Goal: Ask a question: Seek information or help from site administrators or community

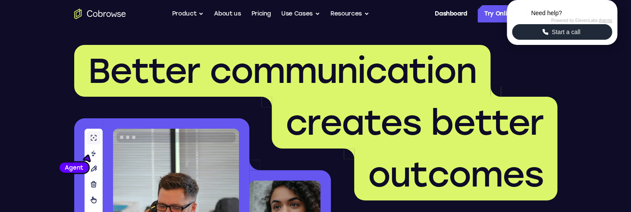
click at [558, 36] on span "Start a call" at bounding box center [566, 32] width 34 height 9
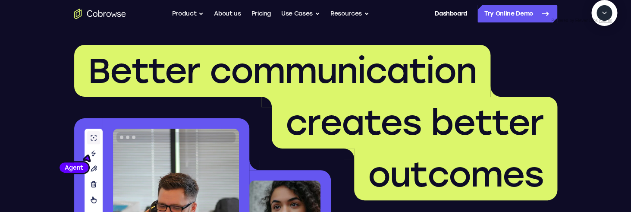
click at [598, 60] on textarea "Text message input" at bounding box center [609, 53] width 22 height 16
type textarea "a"
click at [600, 37] on icon "Start a call" at bounding box center [604, 32] width 9 height 9
click at [572, 60] on textarea "Text message input" at bounding box center [583, 53] width 22 height 16
type textarea "add a team member"
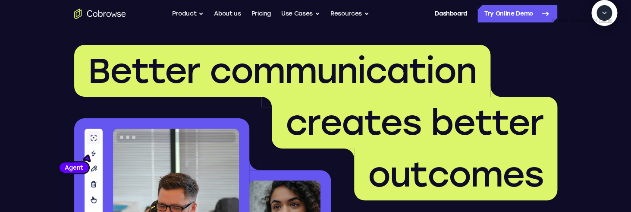
scroll to position [28, 0]
click at [583, 54] on icon "Mute microphone" at bounding box center [583, 52] width 3 height 4
click at [572, 60] on textarea "Text message input" at bounding box center [583, 53] width 22 height 16
type textarea "yes"
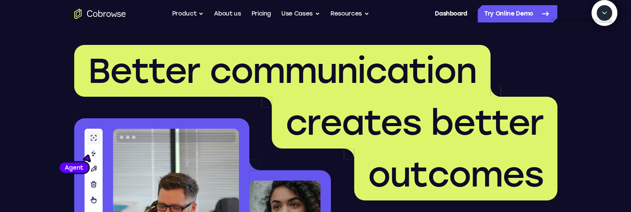
scroll to position [182, 0]
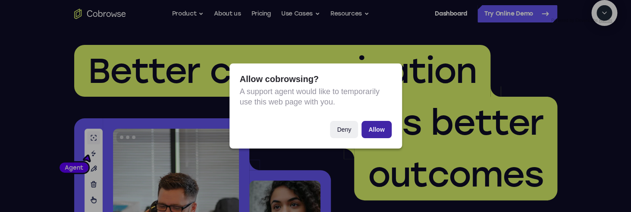
click at [383, 127] on button "Allow" at bounding box center [376, 129] width 30 height 17
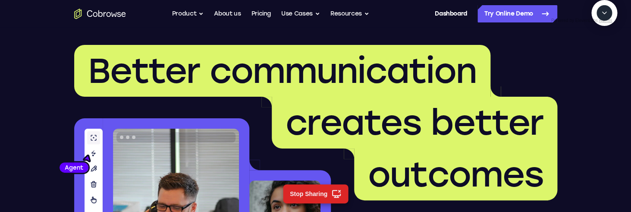
scroll to position [252, 0]
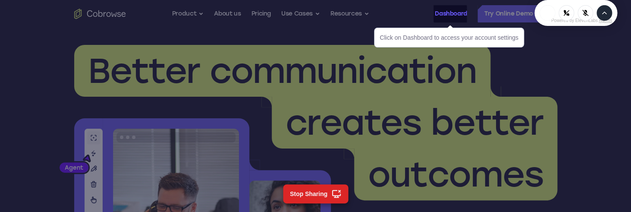
click at [459, 18] on link "Dashboard" at bounding box center [451, 13] width 32 height 17
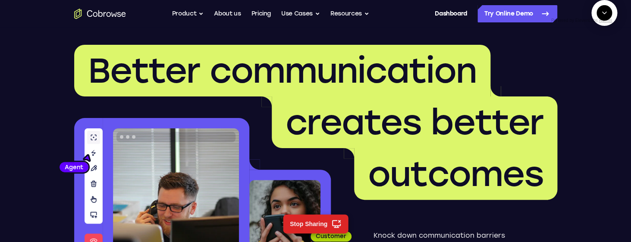
scroll to position [551, 0]
click at [603, 56] on icon "End" at bounding box center [603, 53] width 6 height 6
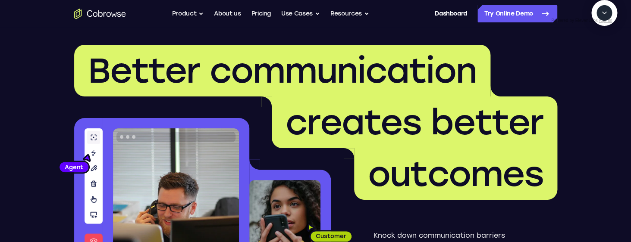
click at [605, 21] on button "Collapse" at bounding box center [605, 13] width 16 height 16
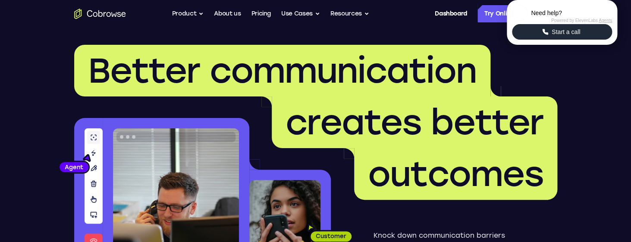
click at [543, 35] on icon "Start a call" at bounding box center [545, 32] width 6 height 6
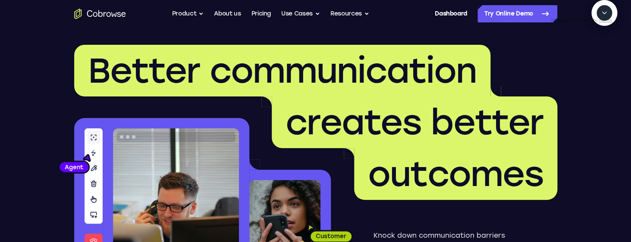
click at [600, 37] on icon "Start a call" at bounding box center [604, 32] width 9 height 9
click at [572, 60] on textarea "Text message input" at bounding box center [583, 53] width 22 height 16
type textarea "add a team member"
click at [585, 54] on icon "Mute microphone" at bounding box center [583, 52] width 3 height 4
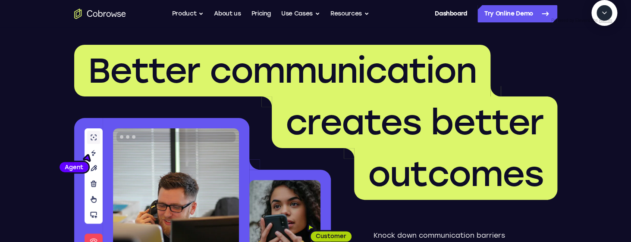
click at [572, 60] on textarea "Text message input" at bounding box center [583, 53] width 22 height 16
type textarea "yes"
click at [607, 17] on icon "Collapse" at bounding box center [604, 13] width 8 height 8
click at [606, 17] on icon "Expand" at bounding box center [604, 13] width 8 height 8
click at [606, 17] on icon "Collapse" at bounding box center [604, 13] width 8 height 8
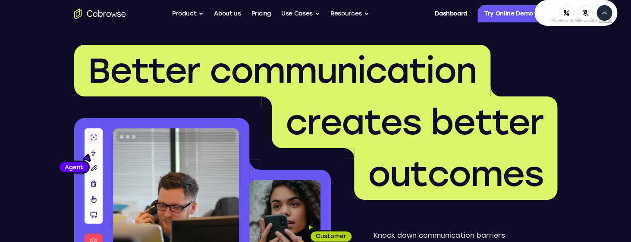
click at [603, 21] on button "Expand" at bounding box center [605, 13] width 16 height 16
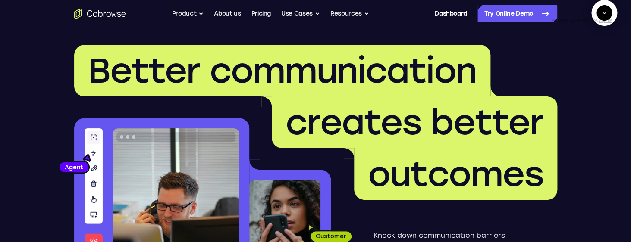
click at [600, 57] on icon "End" at bounding box center [603, 53] width 8 height 8
click at [597, 57] on span "New call" at bounding box center [592, 52] width 28 height 9
click at [572, 60] on textarea "Text message input" at bounding box center [583, 53] width 22 height 16
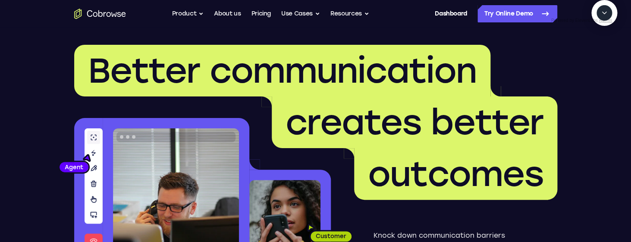
click at [606, 17] on icon "Collapse" at bounding box center [604, 13] width 8 height 8
click at [605, 17] on icon "Expand" at bounding box center [604, 13] width 8 height 8
click at [605, 17] on icon "Collapse" at bounding box center [604, 13] width 8 height 8
click at [606, 17] on icon "Expand" at bounding box center [604, 13] width 8 height 8
click at [606, 17] on icon "Collapse" at bounding box center [604, 13] width 8 height 8
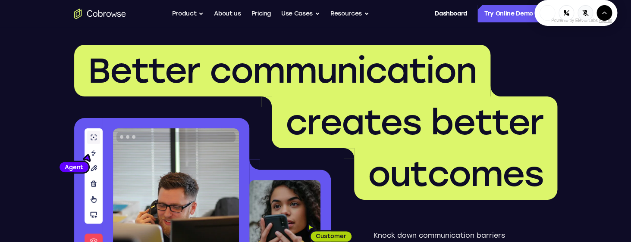
click at [585, 16] on icon "Mute microphone" at bounding box center [585, 13] width 6 height 6
click at [586, 16] on icon "Mute microphone" at bounding box center [585, 14] width 5 height 3
click at [569, 17] on icon "End" at bounding box center [567, 13] width 8 height 8
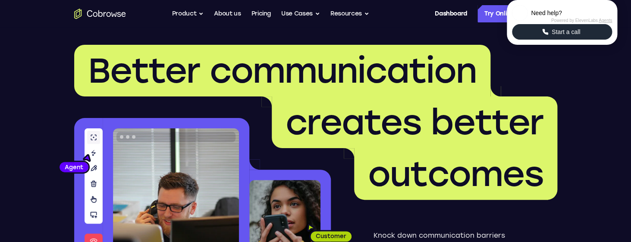
click at [573, 36] on span "Start a call" at bounding box center [566, 32] width 34 height 9
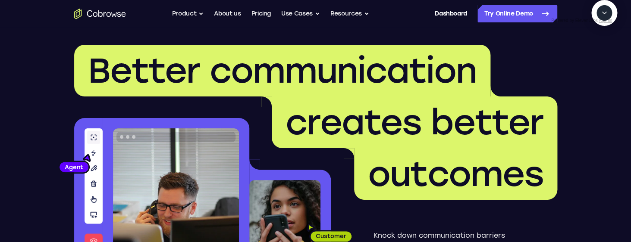
click at [604, 17] on icon "Collapse" at bounding box center [604, 13] width 8 height 8
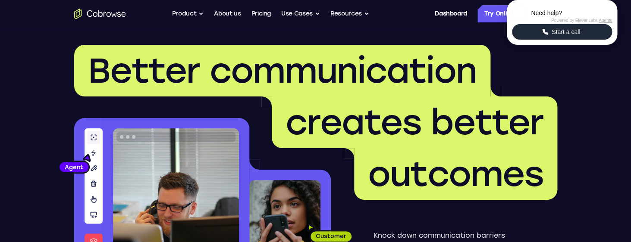
click at [604, 40] on button "Start a call" at bounding box center [562, 32] width 100 height 16
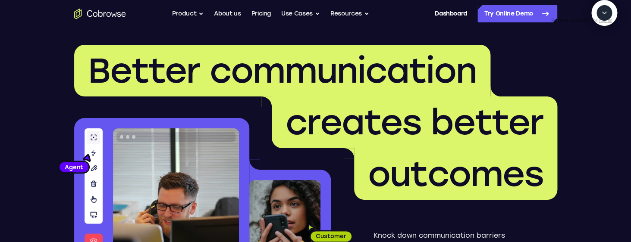
click at [598, 60] on textarea "Text message input" at bounding box center [609, 53] width 22 height 16
click at [599, 39] on icon "Start a call" at bounding box center [605, 33] width 12 height 12
click at [607, 21] on button "Collapse" at bounding box center [605, 13] width 16 height 16
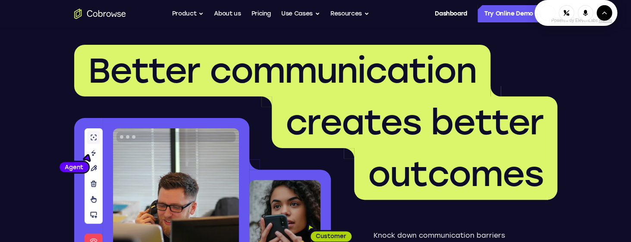
click at [607, 17] on icon "Expand" at bounding box center [604, 13] width 8 height 8
click at [607, 17] on icon "Collapse" at bounding box center [604, 13] width 8 height 8
click at [607, 17] on icon "Expand" at bounding box center [604, 13] width 8 height 8
click at [607, 17] on icon "Collapse" at bounding box center [604, 13] width 8 height 8
click at [567, 17] on icon "End" at bounding box center [567, 13] width 8 height 8
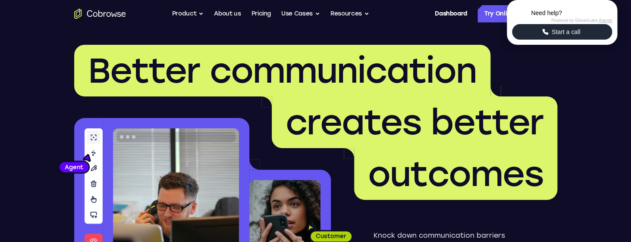
click at [542, 36] on icon "Start a call" at bounding box center [545, 32] width 8 height 8
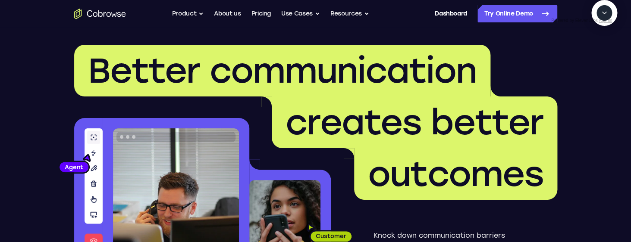
click at [593, 44] on button "Start a call" at bounding box center [604, 32] width 23 height 23
click at [572, 60] on textarea "Text message input" at bounding box center [583, 53] width 22 height 16
type textarea "add a team member"
click at [606, 17] on icon "Collapse" at bounding box center [604, 13] width 8 height 8
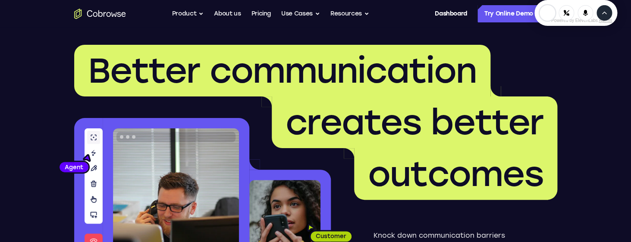
click at [606, 17] on icon "Expand" at bounding box center [604, 13] width 8 height 8
click at [608, 17] on icon "Collapse" at bounding box center [604, 13] width 8 height 8
click at [608, 17] on icon "Expand" at bounding box center [604, 13] width 8 height 8
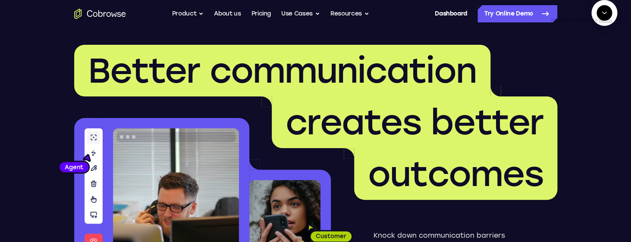
click at [605, 57] on icon "End" at bounding box center [603, 53] width 8 height 8
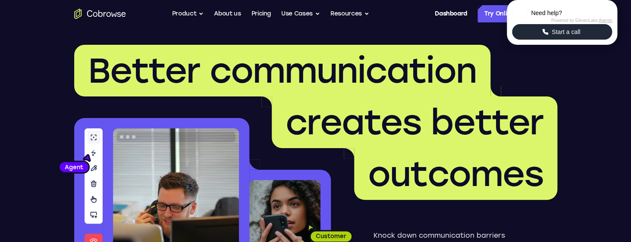
click at [573, 40] on button "Start a call" at bounding box center [562, 32] width 100 height 16
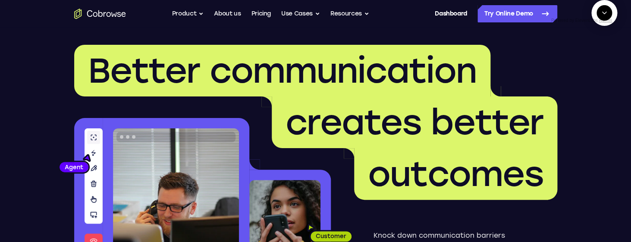
click at [593, 44] on button "Start a call" at bounding box center [604, 32] width 23 height 23
click at [572, 60] on textarea "Text message input" at bounding box center [583, 53] width 22 height 16
type textarea "add a team member"
click at [586, 57] on icon "Mute microphone" at bounding box center [584, 53] width 8 height 8
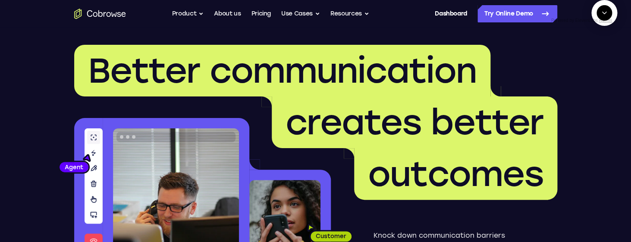
click at [572, 60] on textarea "Text message input" at bounding box center [583, 53] width 22 height 16
type textarea "yes"
type textarea "sure"
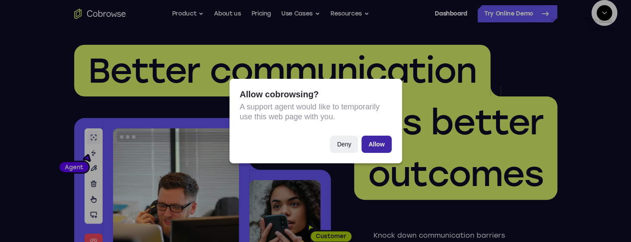
click at [371, 140] on button "Allow" at bounding box center [376, 144] width 30 height 17
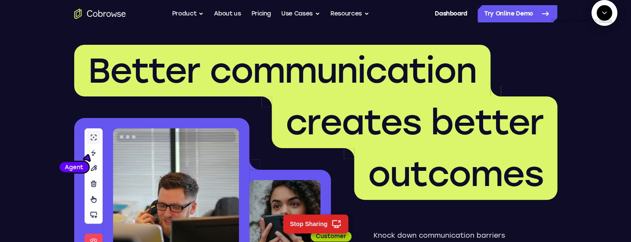
scroll to position [284, 0]
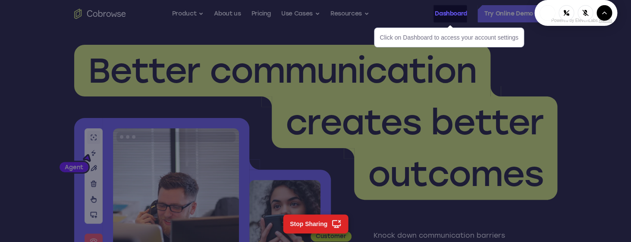
click at [456, 16] on link "Dashboard" at bounding box center [451, 13] width 32 height 17
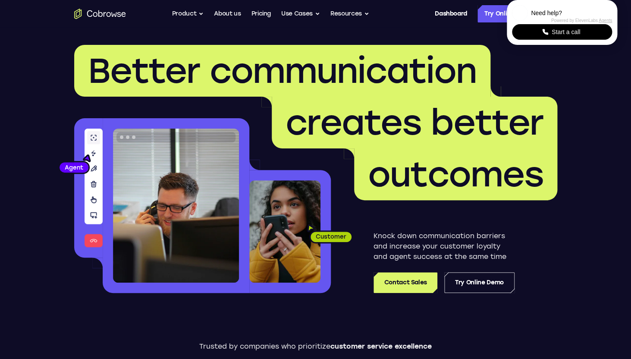
click at [421, 164] on span "outcomes" at bounding box center [456, 174] width 176 height 41
click at [501, 187] on span "outcomes" at bounding box center [456, 174] width 176 height 41
click at [552, 36] on span "Start a call" at bounding box center [566, 32] width 34 height 9
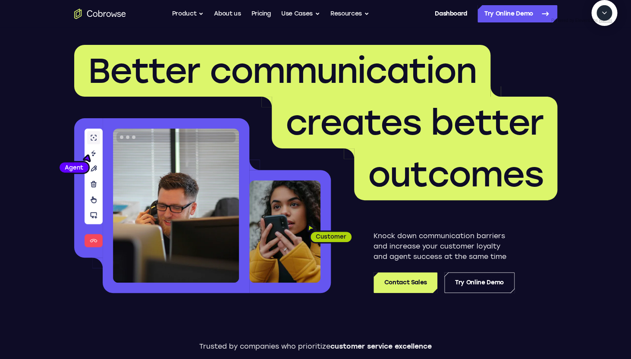
click at [598, 60] on textarea "Text message input" at bounding box center [609, 53] width 22 height 16
type textarea "add a team member"
click at [598, 60] on textarea "Text message input" at bounding box center [609, 53] width 22 height 16
type textarea "yes"
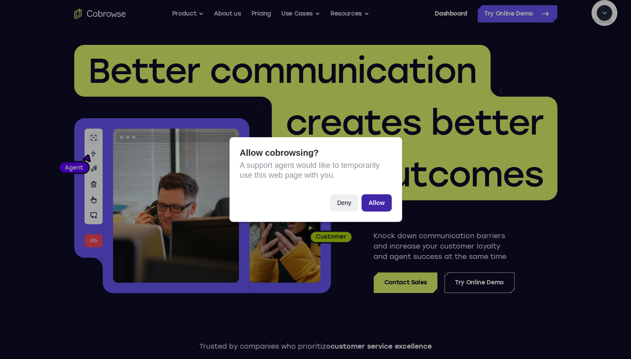
click at [382, 203] on button "Allow" at bounding box center [376, 202] width 30 height 17
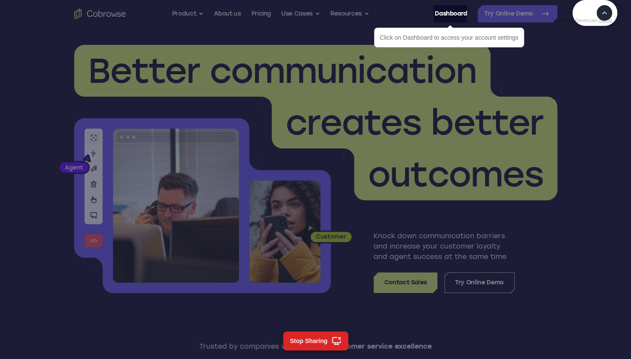
scroll to position [63, 0]
click at [449, 15] on link "Dashboard" at bounding box center [451, 13] width 32 height 17
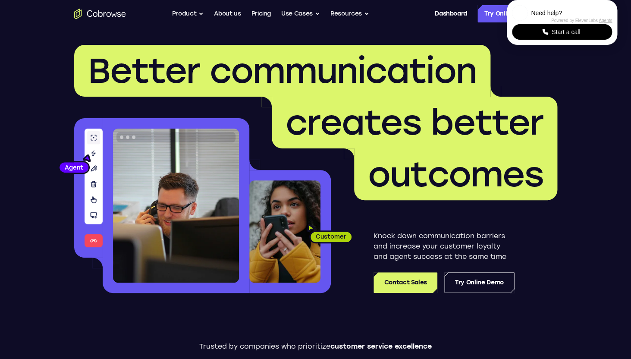
click at [360, 121] on span "creates better" at bounding box center [415, 122] width 258 height 41
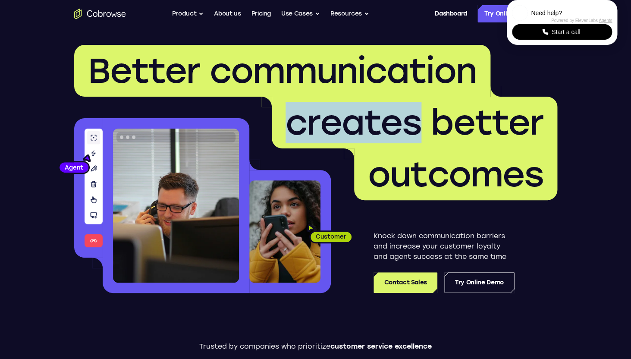
click at [360, 121] on span "creates better" at bounding box center [415, 122] width 258 height 41
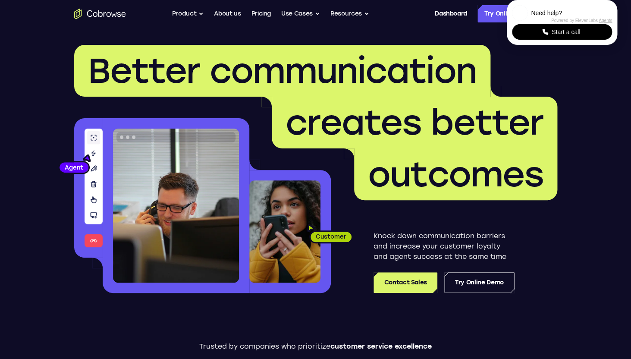
click at [457, 123] on span "creates better" at bounding box center [415, 122] width 258 height 41
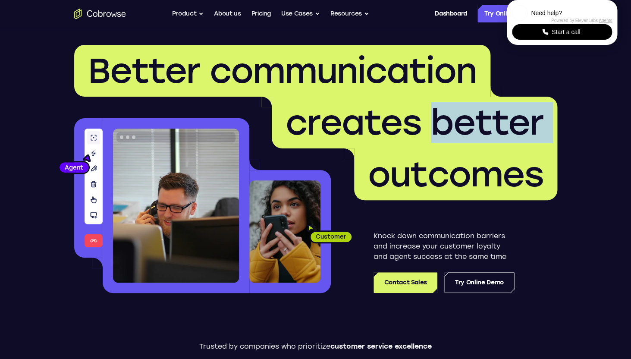
click at [457, 123] on span "creates better" at bounding box center [415, 122] width 258 height 41
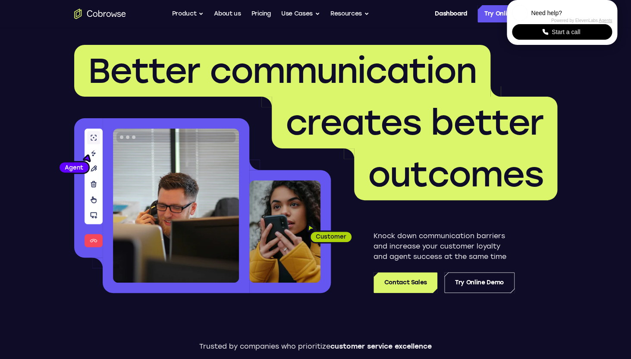
click at [440, 72] on span "Better communication" at bounding box center [282, 70] width 389 height 41
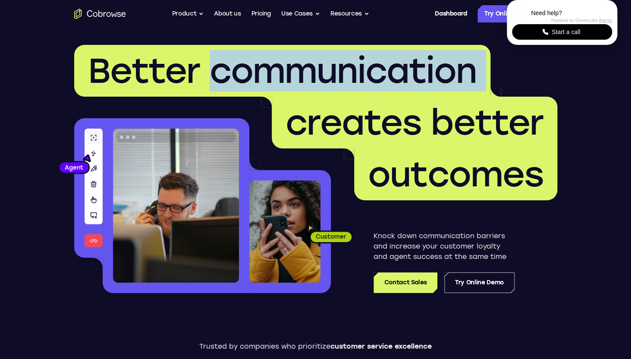
click at [440, 72] on span "Better communication" at bounding box center [282, 70] width 389 height 41
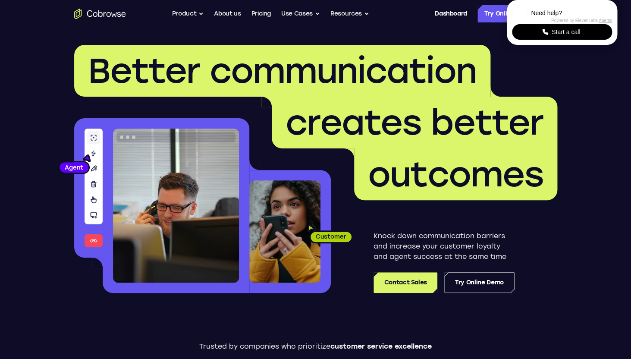
click at [374, 126] on span "creates better" at bounding box center [415, 122] width 258 height 41
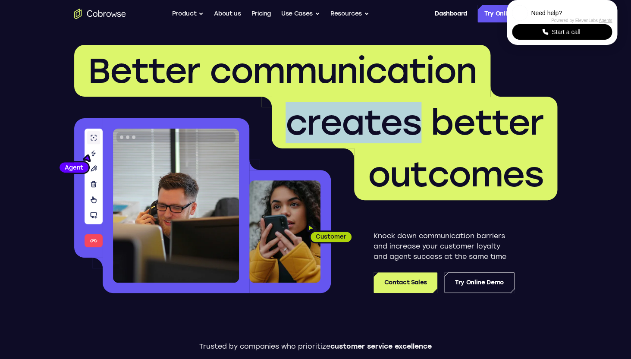
click at [374, 126] on span "creates better" at bounding box center [415, 122] width 258 height 41
click at [370, 116] on span "creates better" at bounding box center [415, 122] width 258 height 41
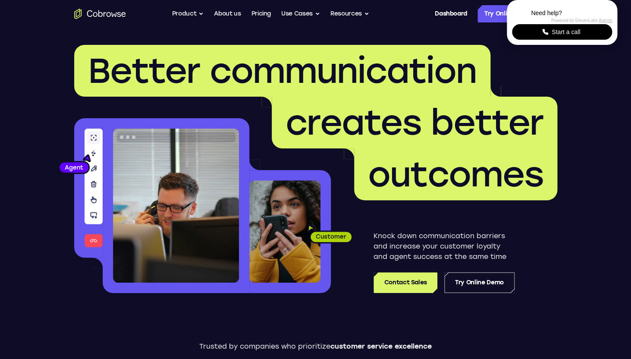
click at [566, 236] on header "Better communication creates better outcomes Customer Agent Agent Knock down co…" at bounding box center [316, 172] width 552 height 289
click at [566, 36] on span "Start a call" at bounding box center [566, 32] width 34 height 9
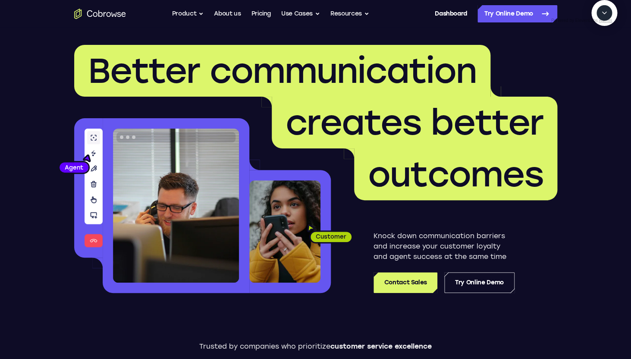
click at [598, 60] on textarea "Text message input" at bounding box center [609, 53] width 22 height 16
type textarea "Add a team member"
click at [598, 60] on textarea "Text message input" at bounding box center [609, 53] width 22 height 16
type textarea "yes"
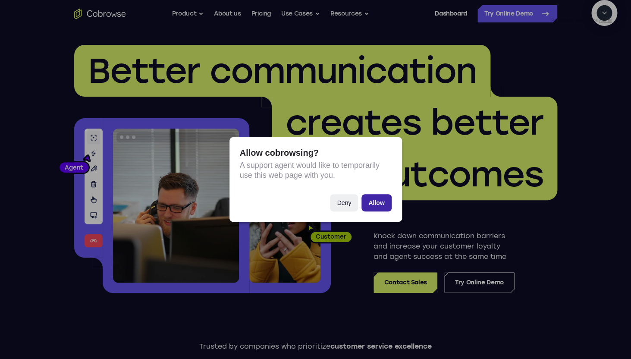
click at [376, 199] on button "Allow" at bounding box center [376, 202] width 30 height 17
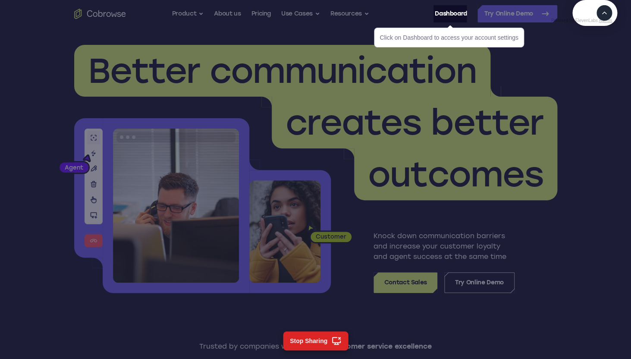
scroll to position [54, 0]
click at [449, 13] on link "Dashboard" at bounding box center [451, 13] width 32 height 17
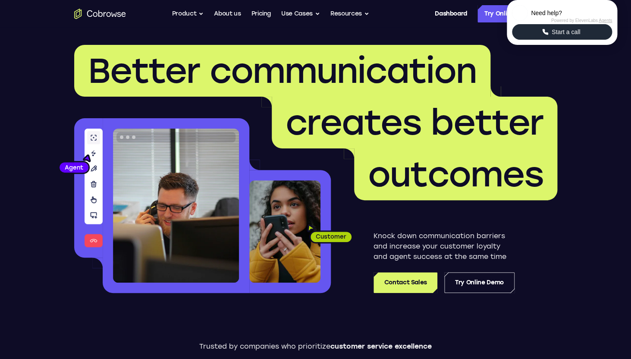
click at [558, 36] on span "Start a call" at bounding box center [566, 32] width 34 height 9
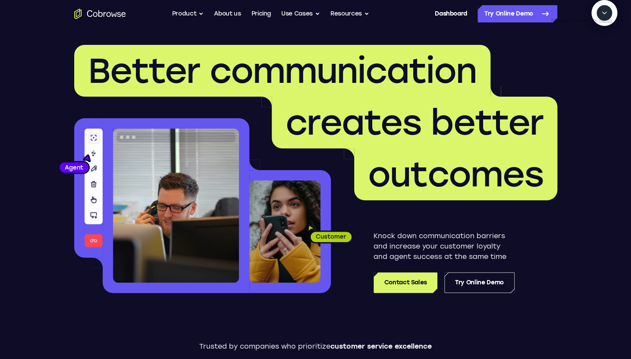
click at [599, 39] on icon "Start a call" at bounding box center [605, 33] width 12 height 12
click at [572, 60] on textarea "Text message input" at bounding box center [583, 53] width 22 height 16
type textarea "add a team member"
click at [583, 54] on icon "Mute microphone" at bounding box center [583, 52] width 3 height 4
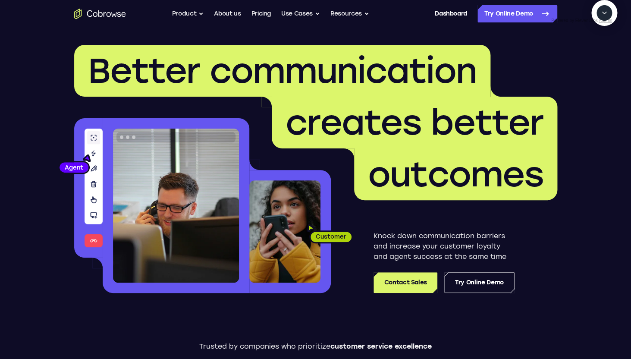
click at [572, 60] on textarea "Text message input" at bounding box center [583, 53] width 22 height 16
type textarea "yes"
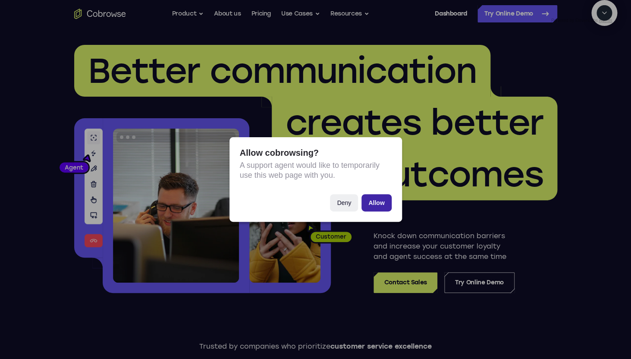
click at [383, 205] on button "Allow" at bounding box center [376, 202] width 30 height 17
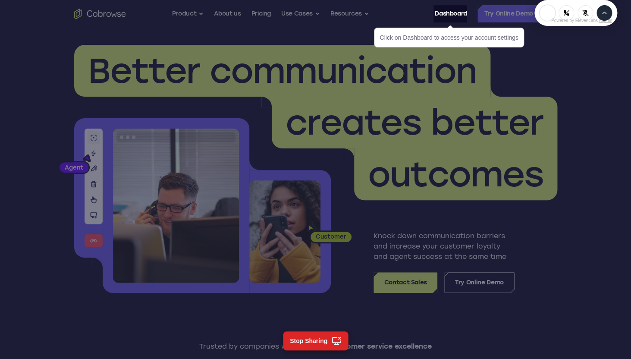
scroll to position [0, 0]
click at [459, 13] on link "Dashboard" at bounding box center [451, 13] width 32 height 17
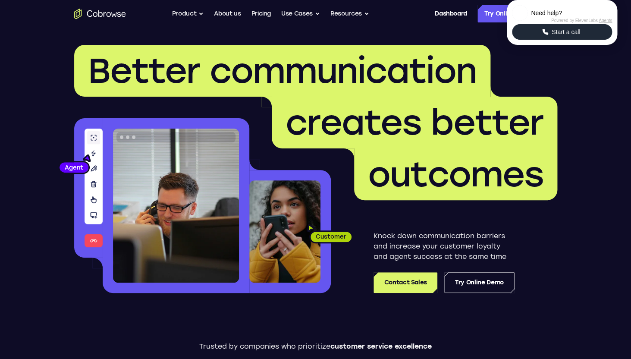
click at [559, 40] on button "Start a call" at bounding box center [562, 32] width 100 height 16
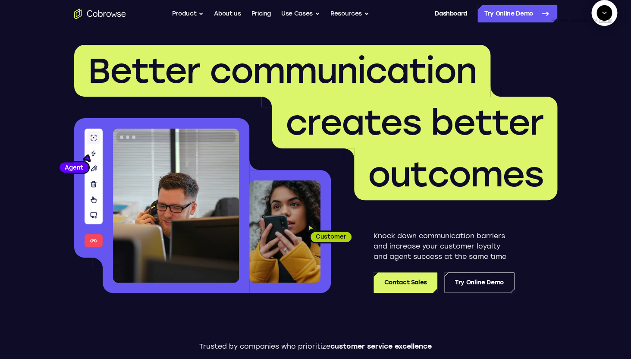
click at [598, 60] on textarea "Text message input" at bounding box center [609, 53] width 22 height 16
type textarea "add a team member"
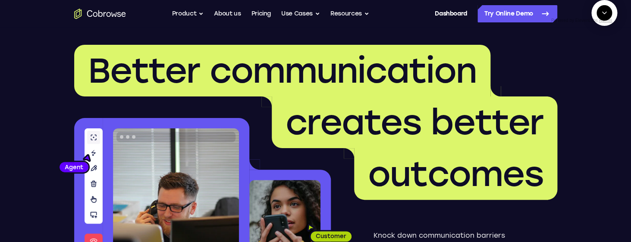
scroll to position [18, 0]
click at [598, 60] on textarea "Text message input" at bounding box center [609, 53] width 22 height 16
type textarea "yes"
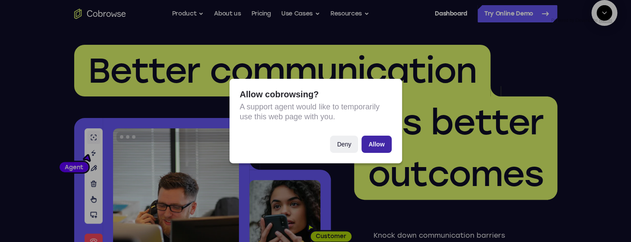
click at [385, 146] on button "Allow" at bounding box center [376, 144] width 30 height 17
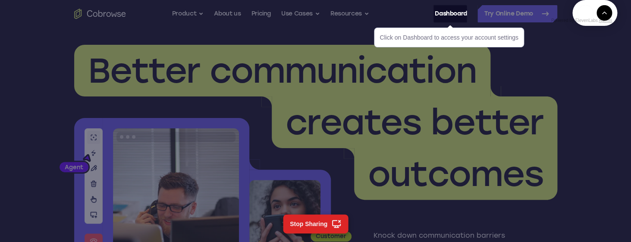
scroll to position [0, 0]
click at [453, 16] on link "Dashboard" at bounding box center [451, 13] width 32 height 17
